Goal: Register for event/course

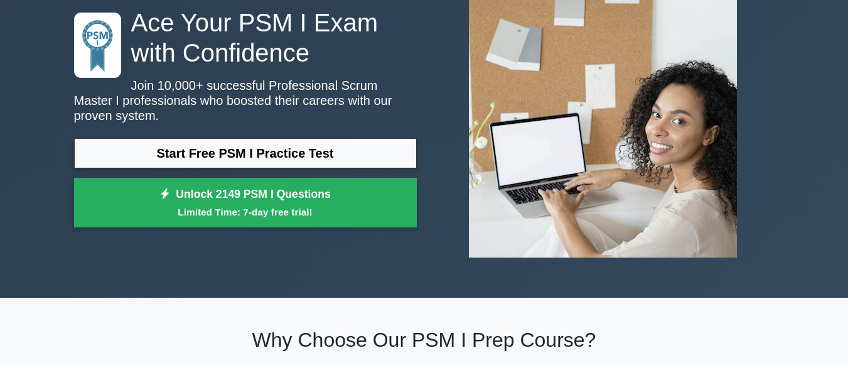
scroll to position [126, 0]
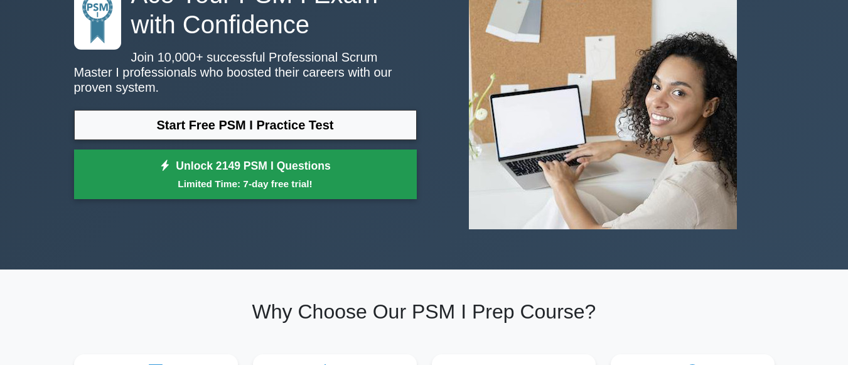
click at [296, 163] on link "Unlock 2149 PSM I Questions Limited Time: 7-day free trial!" at bounding box center [245, 174] width 343 height 50
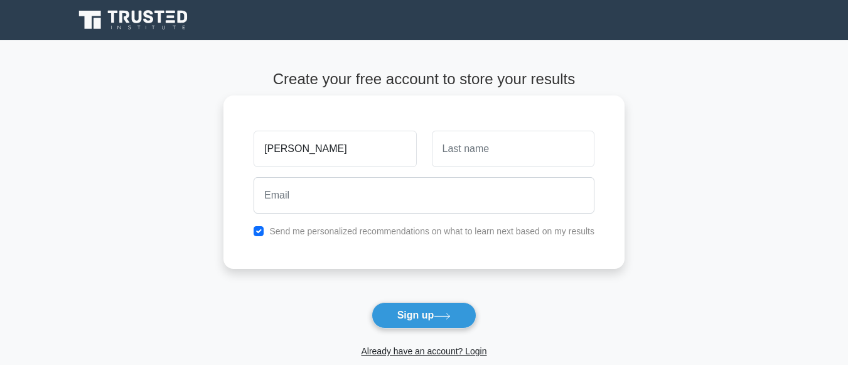
type input "KARIM"
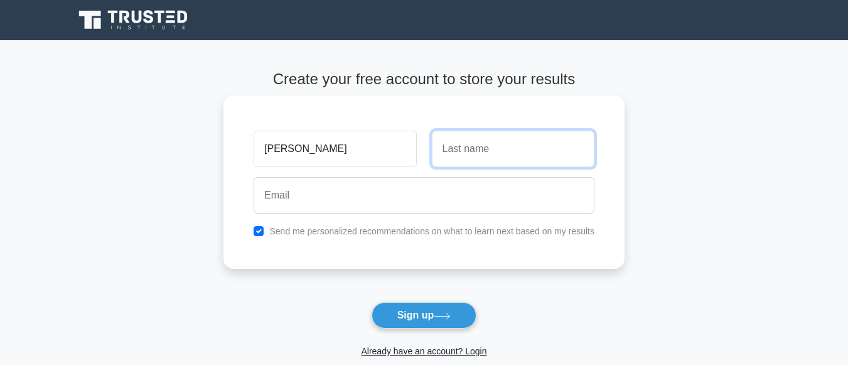
click at [473, 149] on input "text" at bounding box center [513, 149] width 163 height 36
type input "SUMAILA"
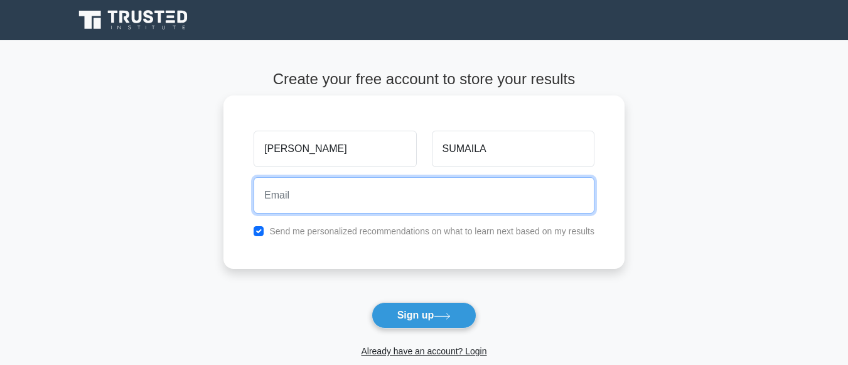
click at [289, 202] on input "email" at bounding box center [424, 195] width 341 height 36
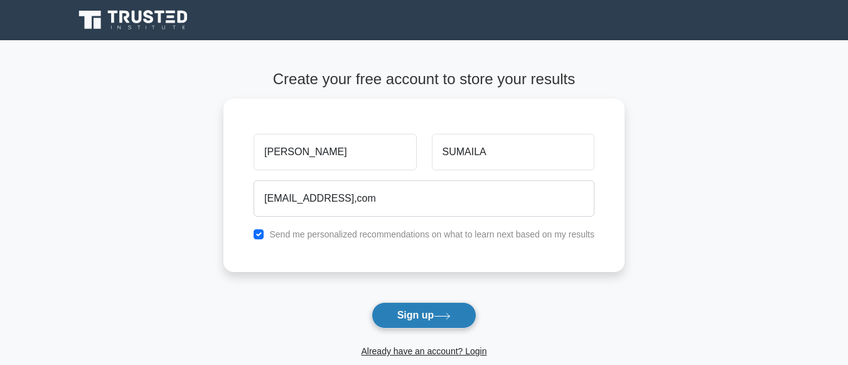
click at [435, 318] on button "Sign up" at bounding box center [424, 315] width 105 height 26
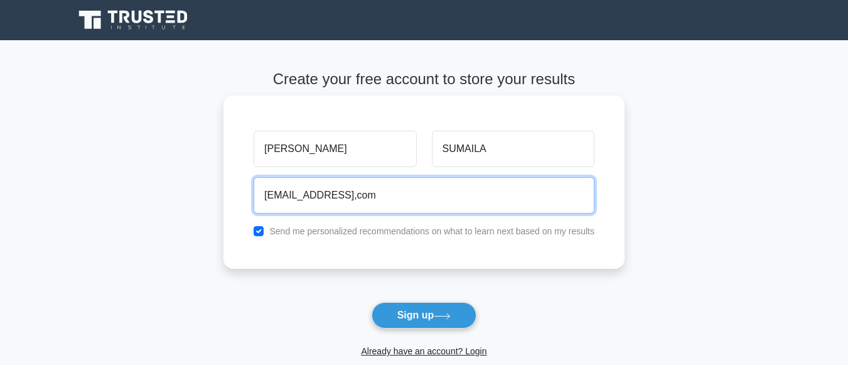
click at [505, 178] on input "Karimsumaila034@gmail,com" at bounding box center [424, 195] width 341 height 36
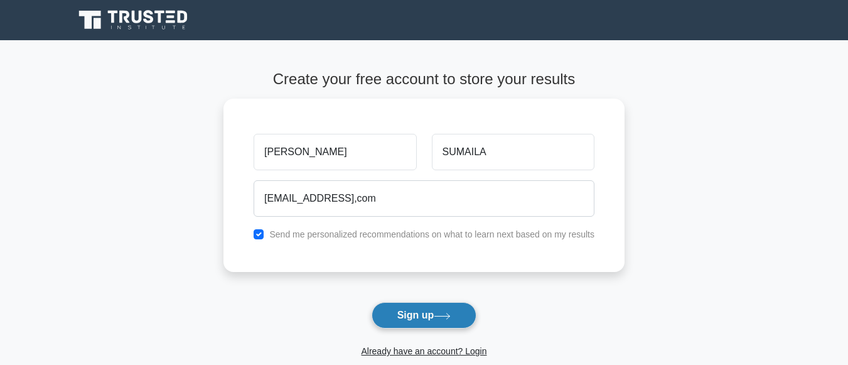
click at [456, 326] on button "Sign up" at bounding box center [424, 315] width 105 height 26
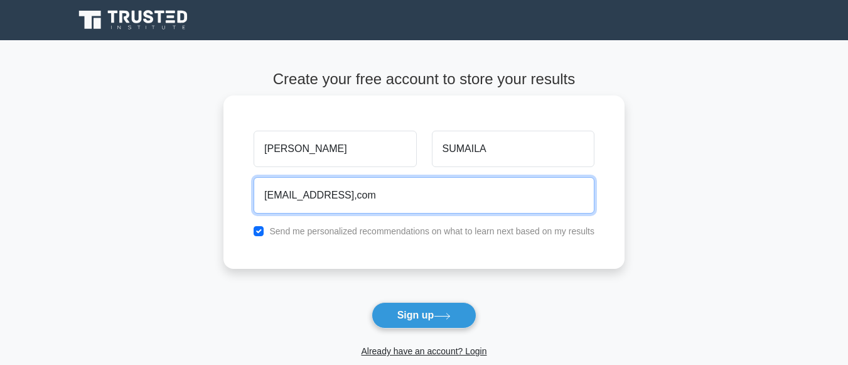
click at [444, 196] on input "Karimsumaila034@gmail,com" at bounding box center [424, 195] width 341 height 36
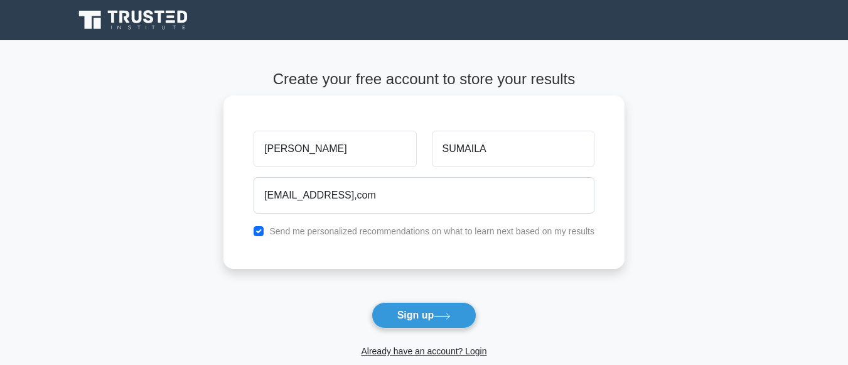
click at [451, 244] on div "KARIM SUMAILA Karimsumaila034@gmail,com Send me personalized recommendations on…" at bounding box center [423, 181] width 401 height 173
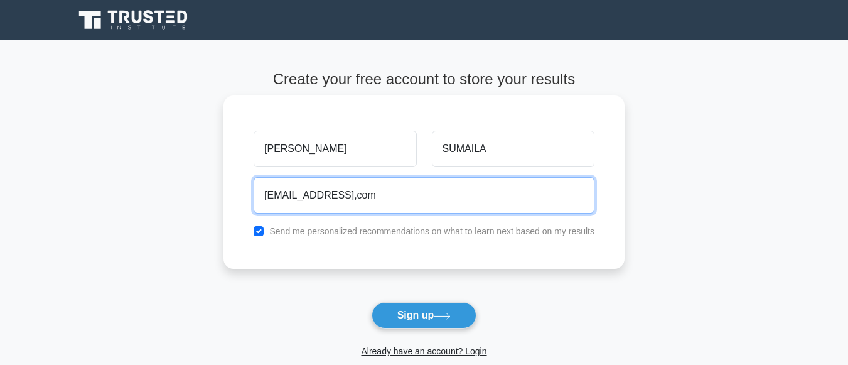
click at [380, 193] on input "Karimsumaila034@gmail,com" at bounding box center [424, 195] width 341 height 36
click at [377, 193] on input "Karimsumaila034@gmail,com" at bounding box center [424, 195] width 341 height 36
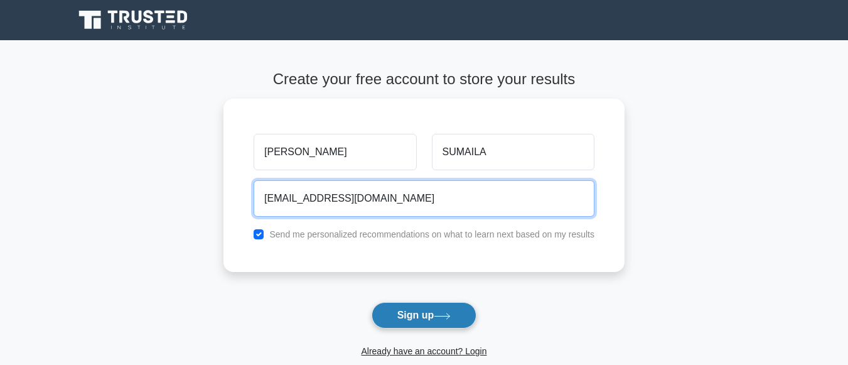
type input "Karimsumaila034@gmail.com"
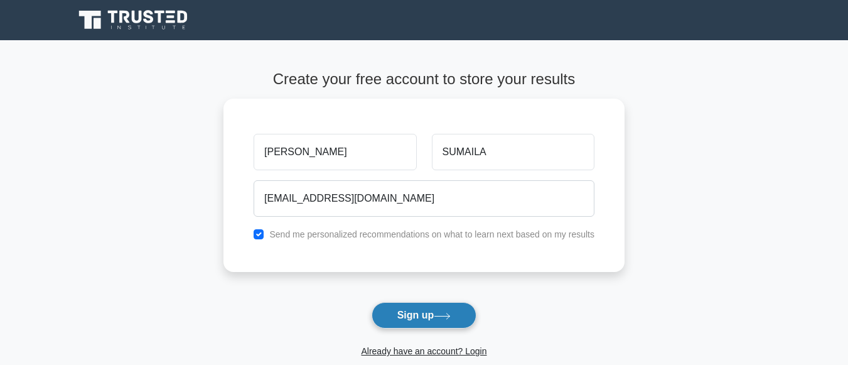
click at [417, 318] on button "Sign up" at bounding box center [424, 315] width 105 height 26
